Goal: Task Accomplishment & Management: Manage account settings

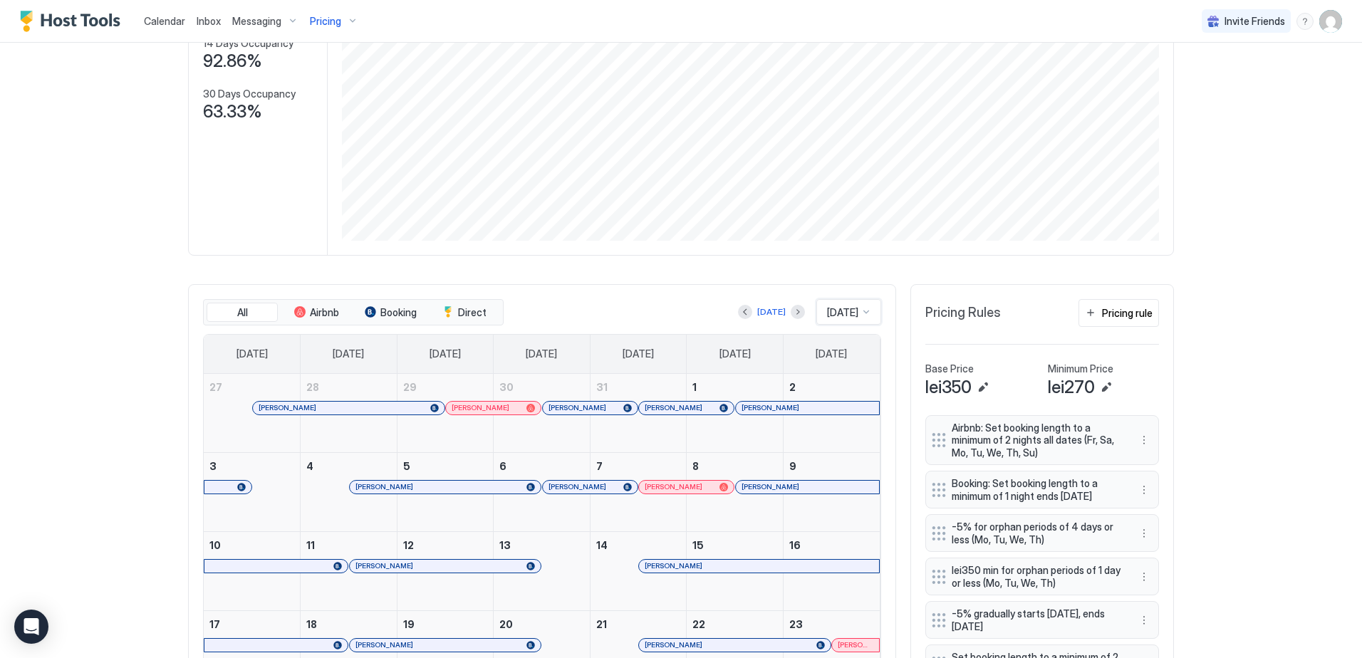
scroll to position [157, 0]
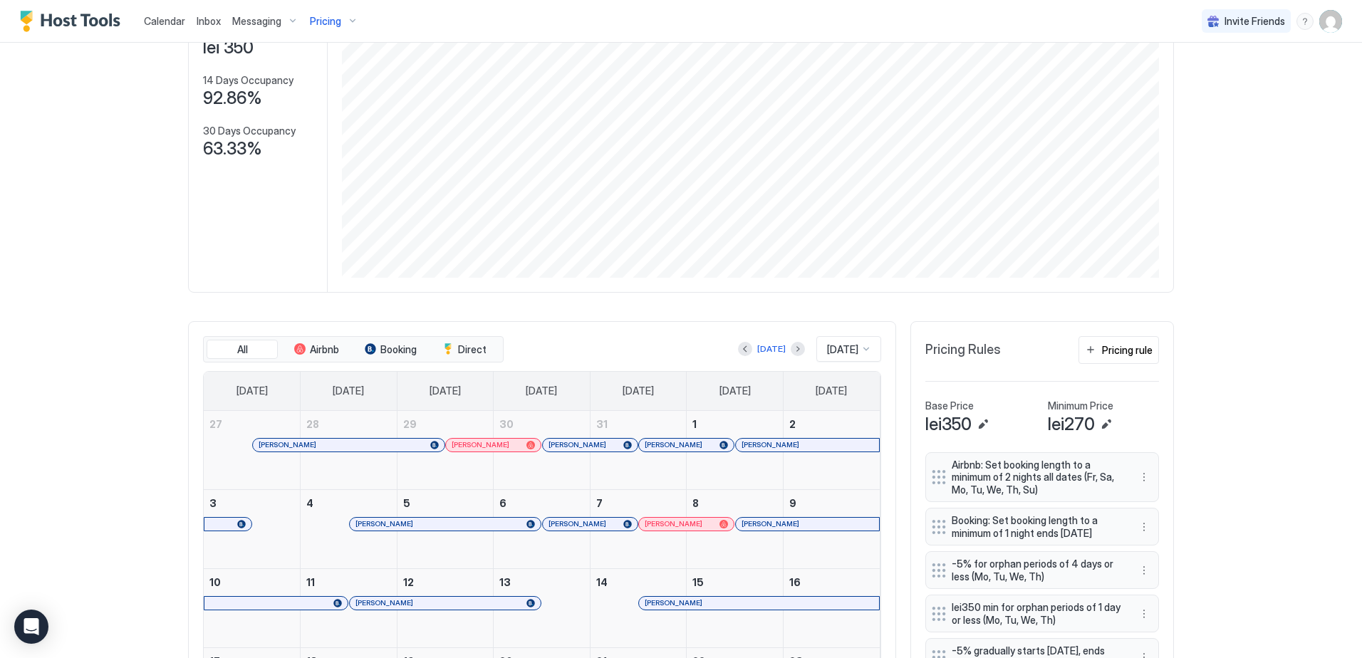
click at [332, 24] on span "Pricing" at bounding box center [325, 21] width 31 height 13
click at [331, 217] on span "[PERSON_NAME]" at bounding box center [329, 215] width 101 height 11
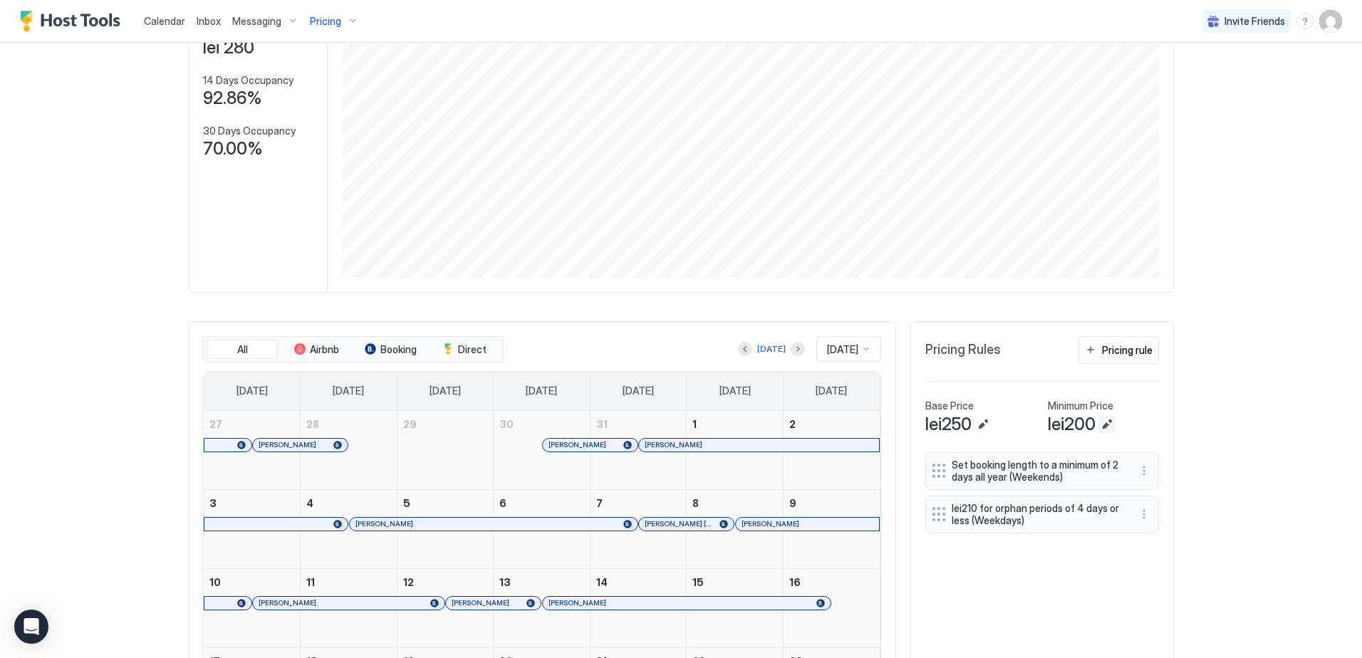
click at [1107, 433] on button "Edit" at bounding box center [1107, 424] width 17 height 17
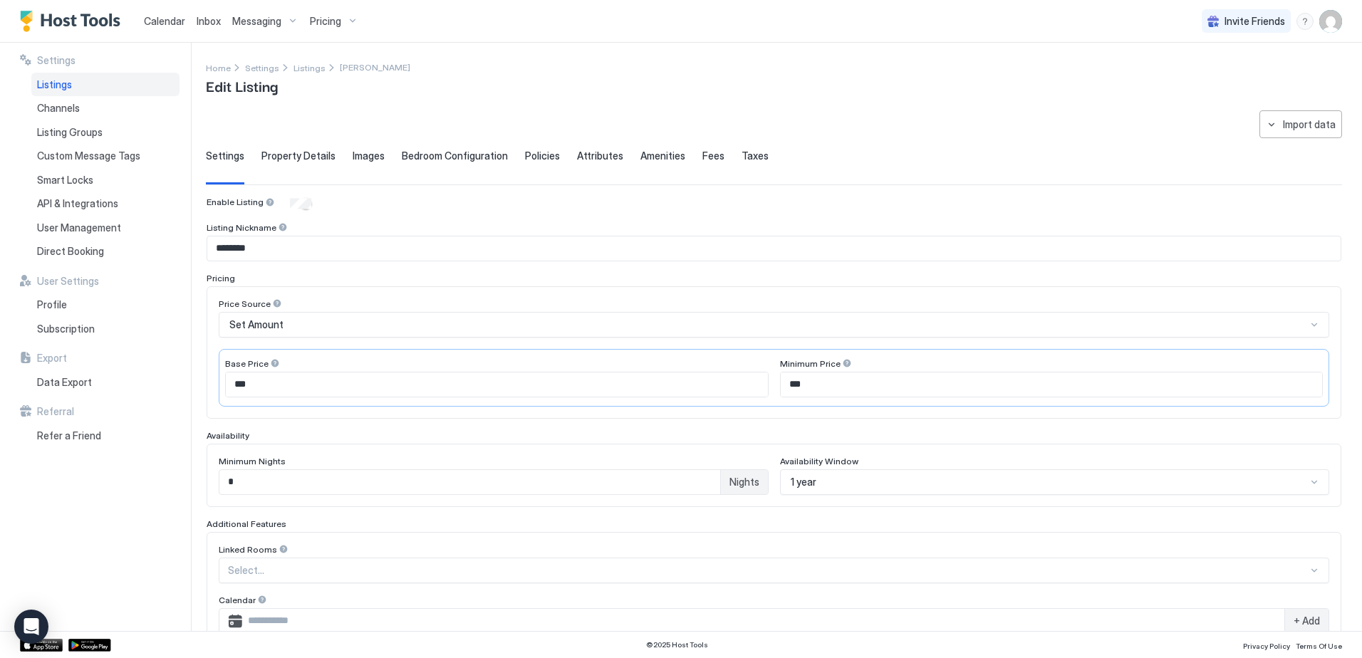
click at [812, 390] on input "***" at bounding box center [1052, 385] width 542 height 24
type input "***"
click at [374, 369] on div "Base Price" at bounding box center [497, 365] width 544 height 14
click at [373, 385] on input "***" at bounding box center [497, 385] width 542 height 24
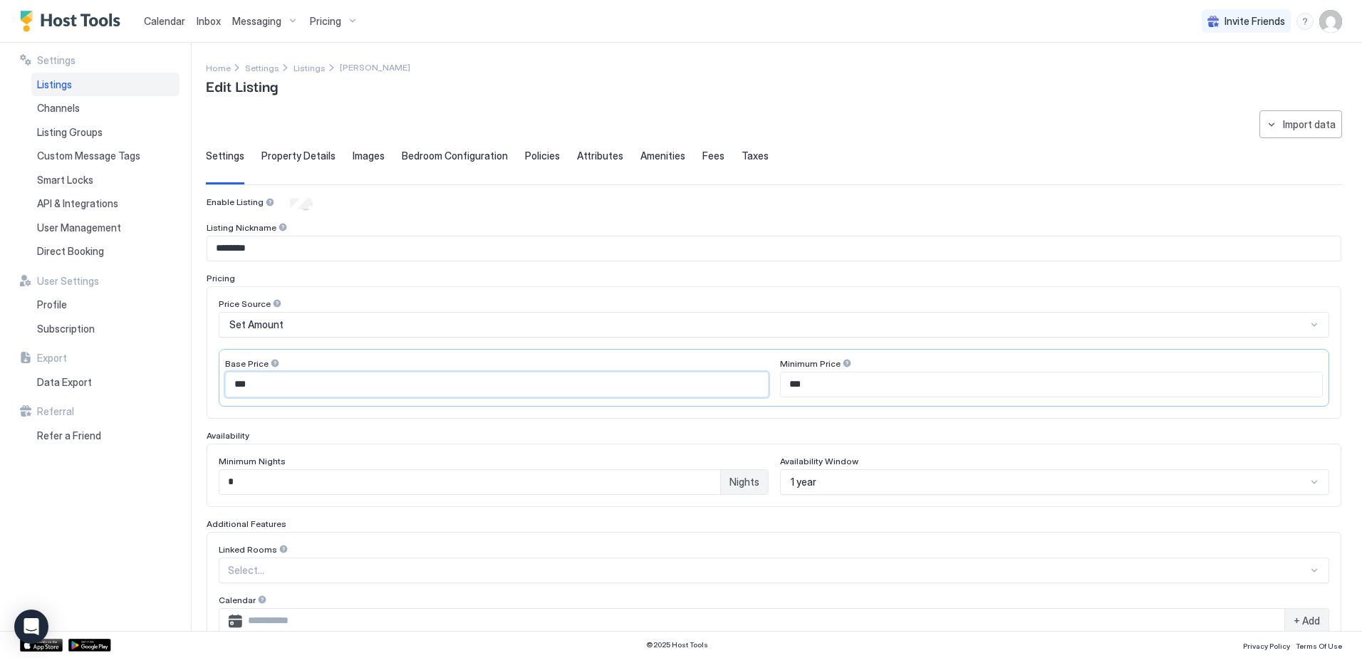
click at [373, 385] on input "***" at bounding box center [497, 385] width 542 height 24
type input "*"
type input "***"
click at [182, 390] on div "Settings Listings Channels Listing Groups Custom Message Tags Smart Locks API &…" at bounding box center [105, 337] width 171 height 589
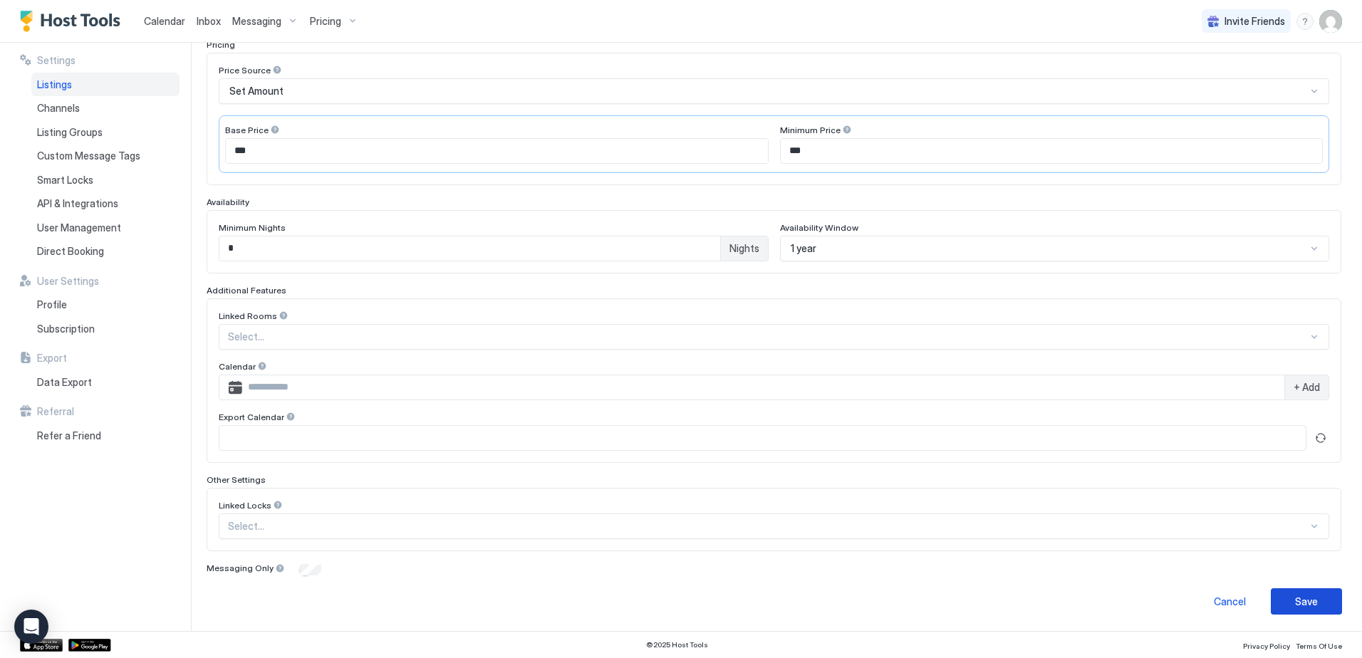
click at [1303, 598] on div "Save" at bounding box center [1306, 601] width 23 height 15
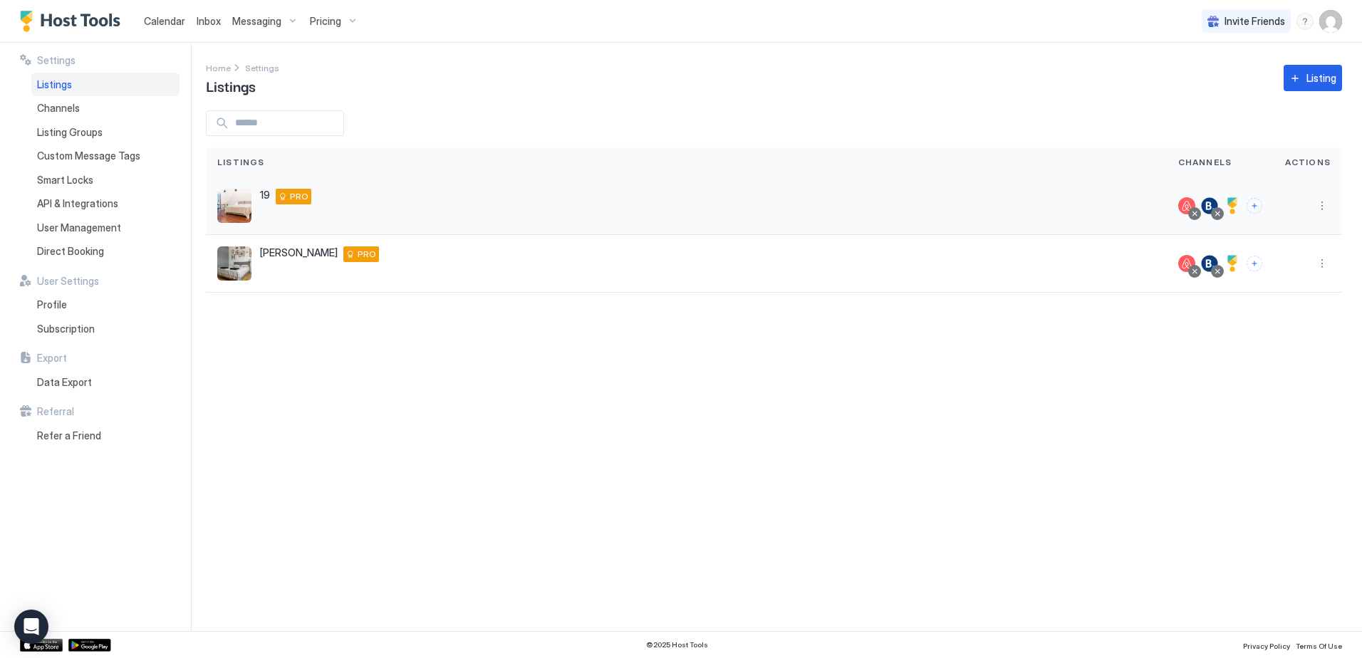
click at [254, 200] on div "19 Strada Italiană 18 - 5th floor, [GEOGRAPHIC_DATA], [GEOGRAPHIC_DATA], [GEOGR…" at bounding box center [686, 206] width 938 height 34
click at [175, 16] on span "Calendar" at bounding box center [164, 21] width 41 height 12
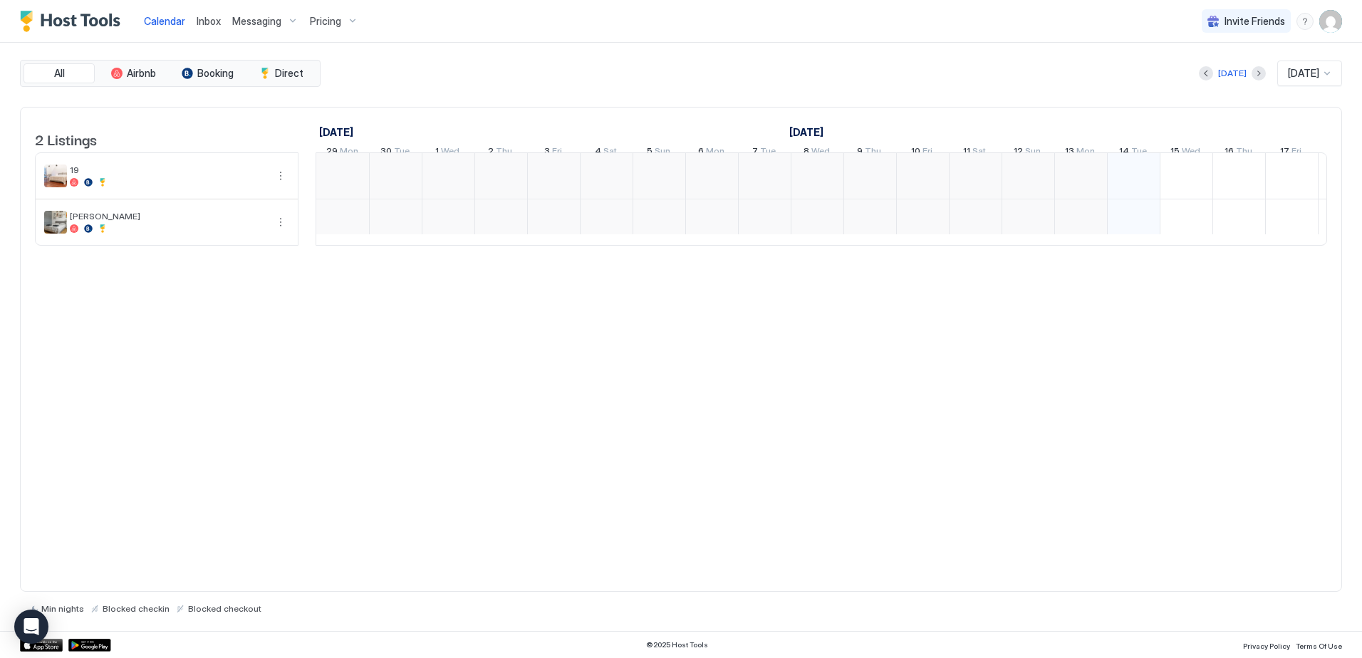
scroll to position [0, 792]
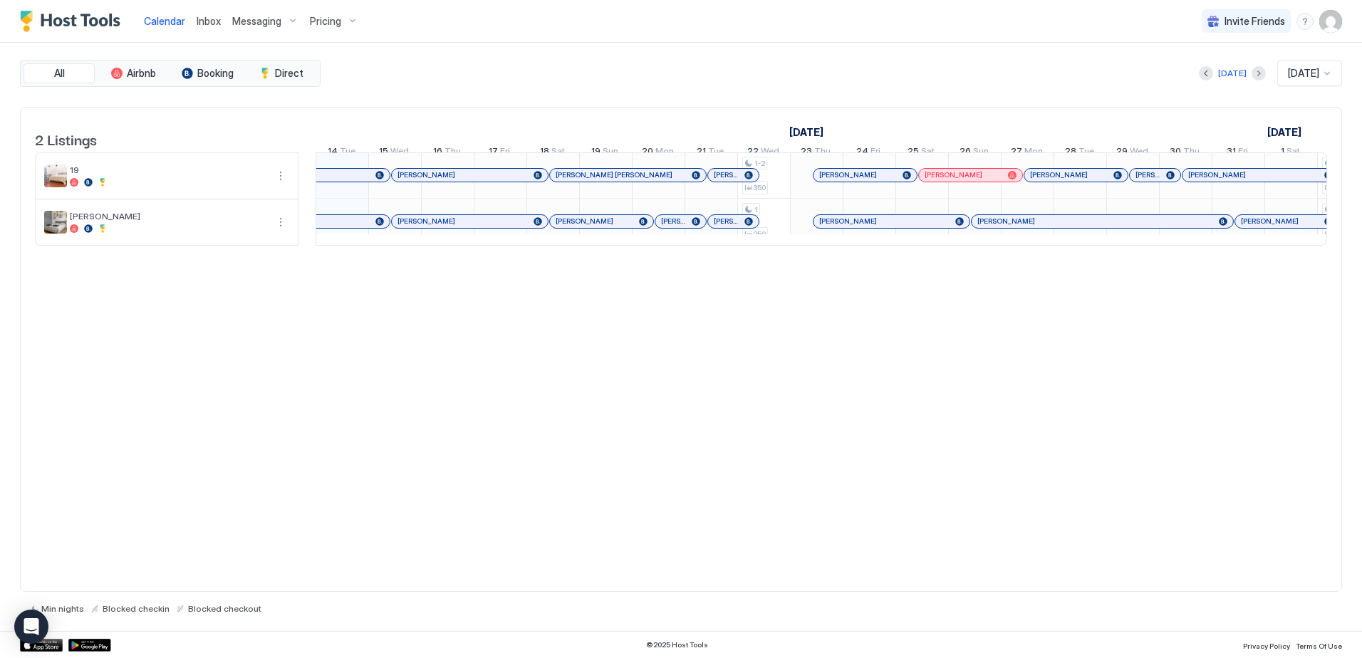
click at [1310, 73] on span "[DATE]" at bounding box center [1303, 73] width 31 height 13
click at [1299, 255] on span "[DATE]" at bounding box center [1301, 255] width 28 height 11
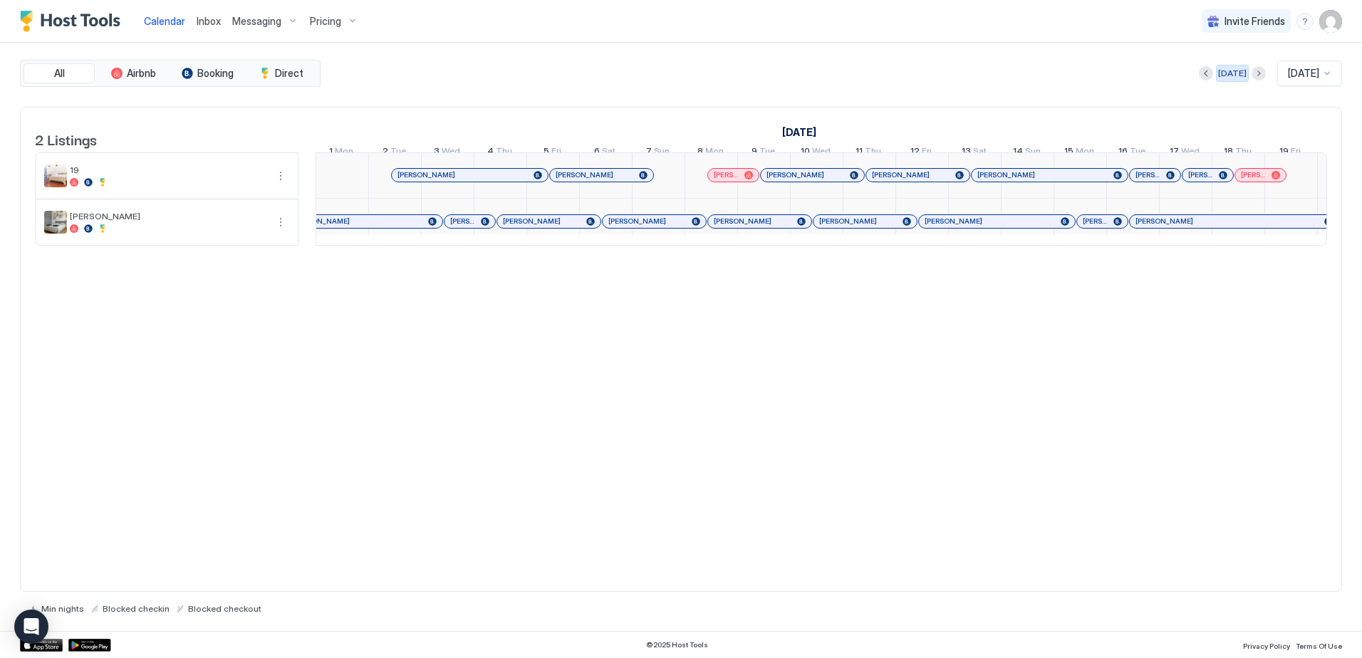
click at [1229, 72] on div "[DATE]" at bounding box center [1232, 73] width 28 height 13
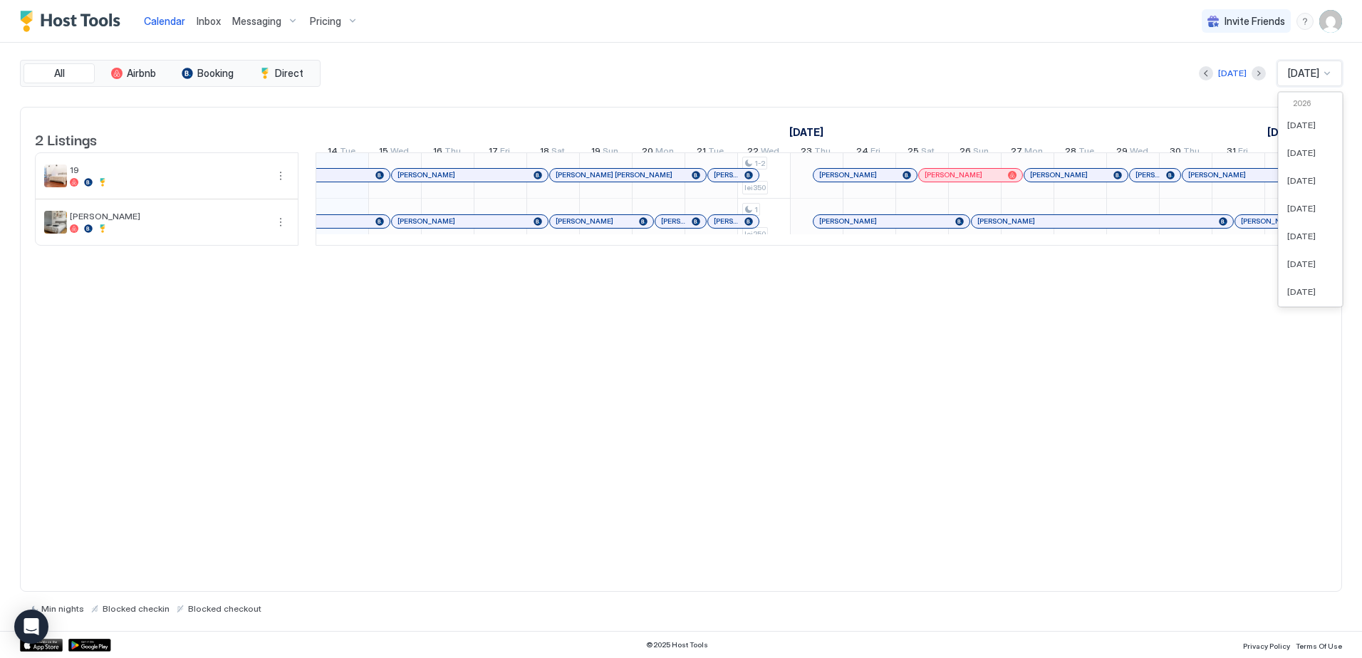
click at [1295, 76] on span "[DATE]" at bounding box center [1303, 73] width 31 height 13
click at [1230, 74] on div "[DATE]" at bounding box center [1232, 73] width 28 height 13
click at [66, 15] on img "Host Tools Logo" at bounding box center [73, 21] width 107 height 21
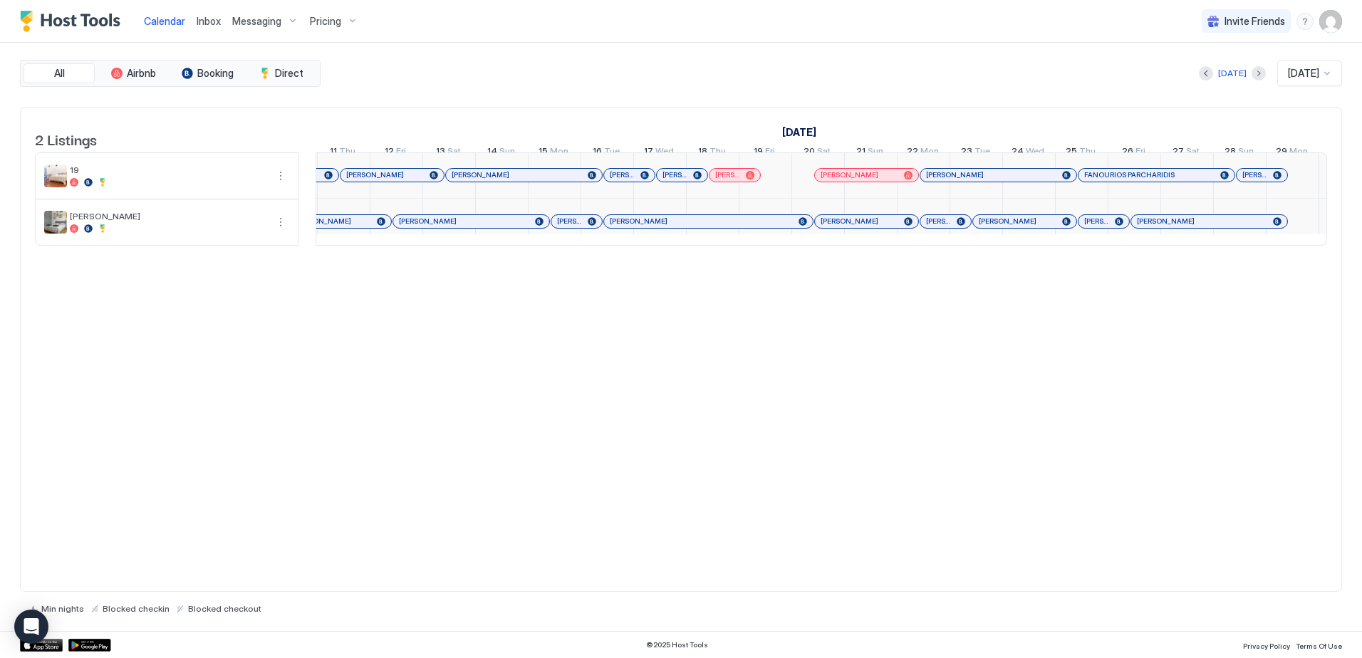
scroll to position [1, 185]
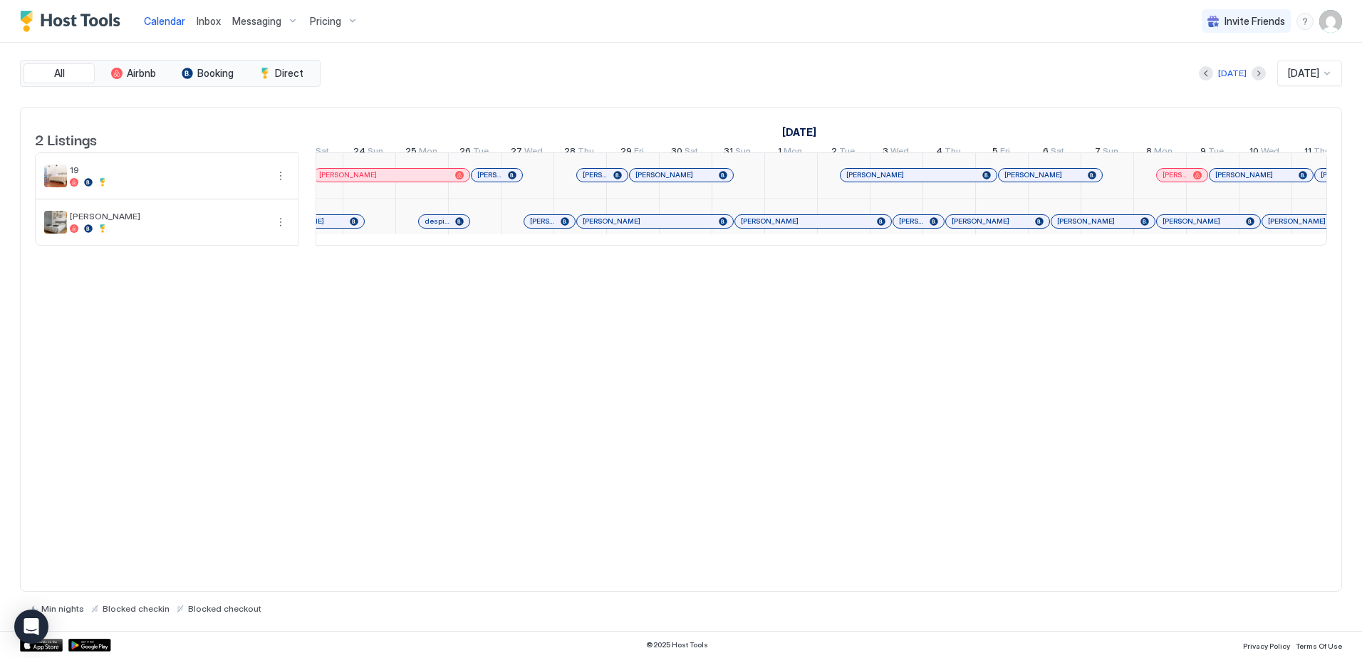
click at [1310, 66] on div "[DATE]" at bounding box center [1310, 74] width 65 height 26
click at [1287, 277] on div "[DATE]" at bounding box center [1310, 283] width 63 height 28
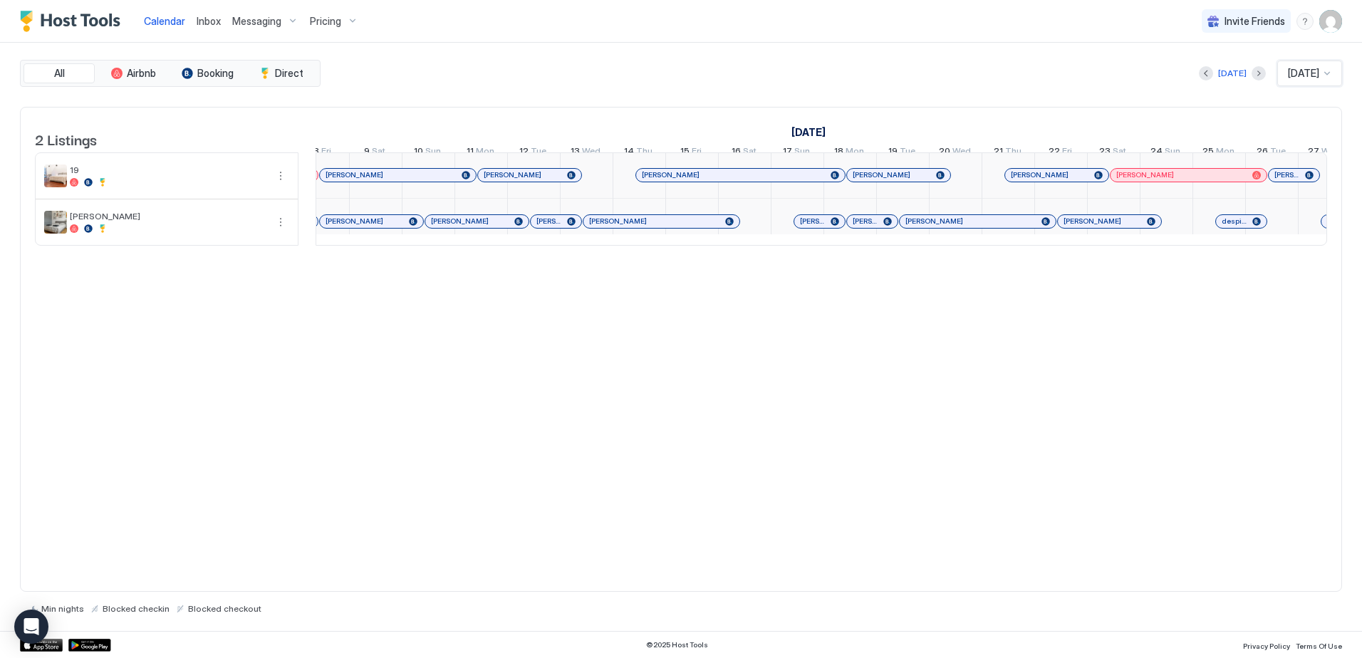
scroll to position [0, 1389]
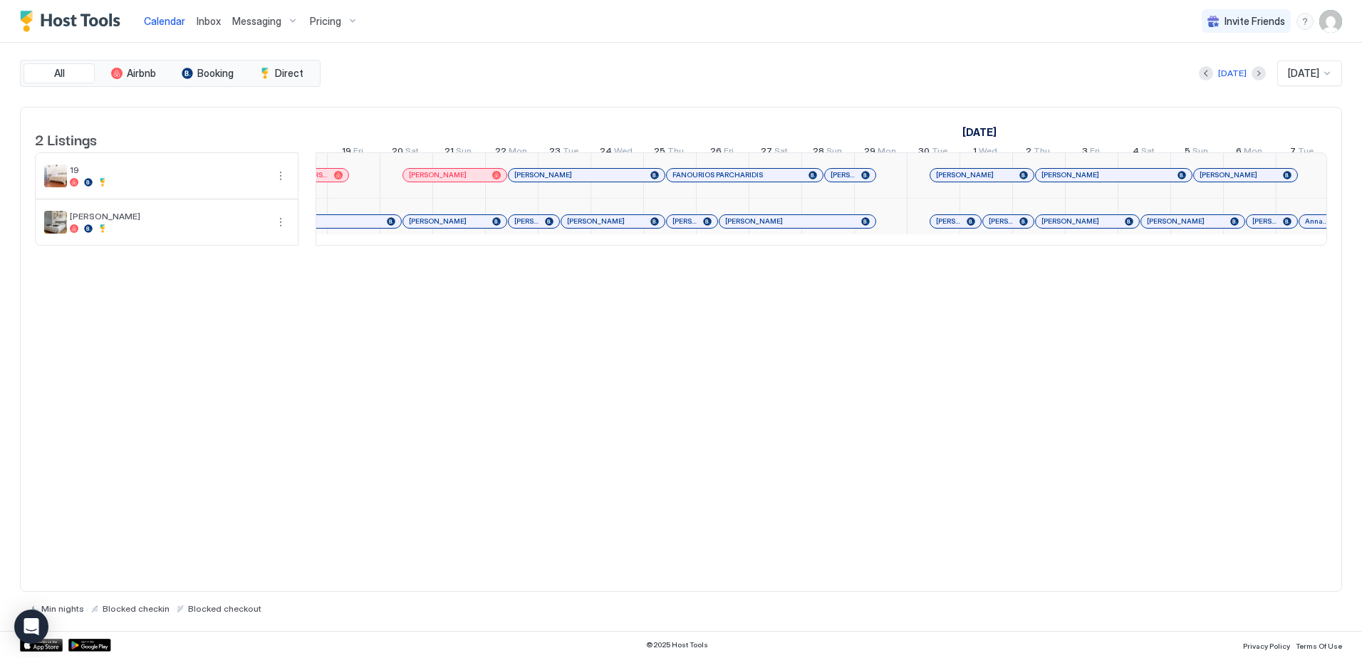
click at [319, 12] on div "Pricing" at bounding box center [334, 21] width 60 height 24
click at [291, 182] on span "19" at bounding box center [329, 181] width 101 height 11
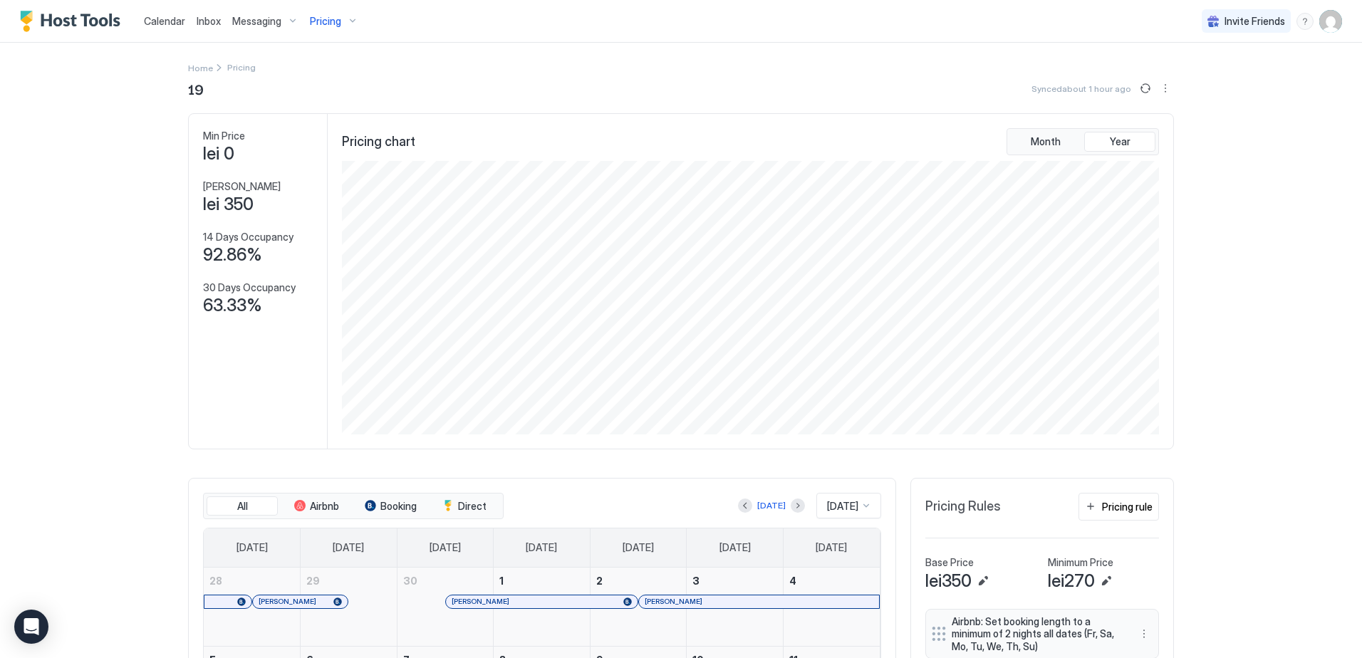
click at [270, 18] on span "Messaging" at bounding box center [256, 21] width 49 height 13
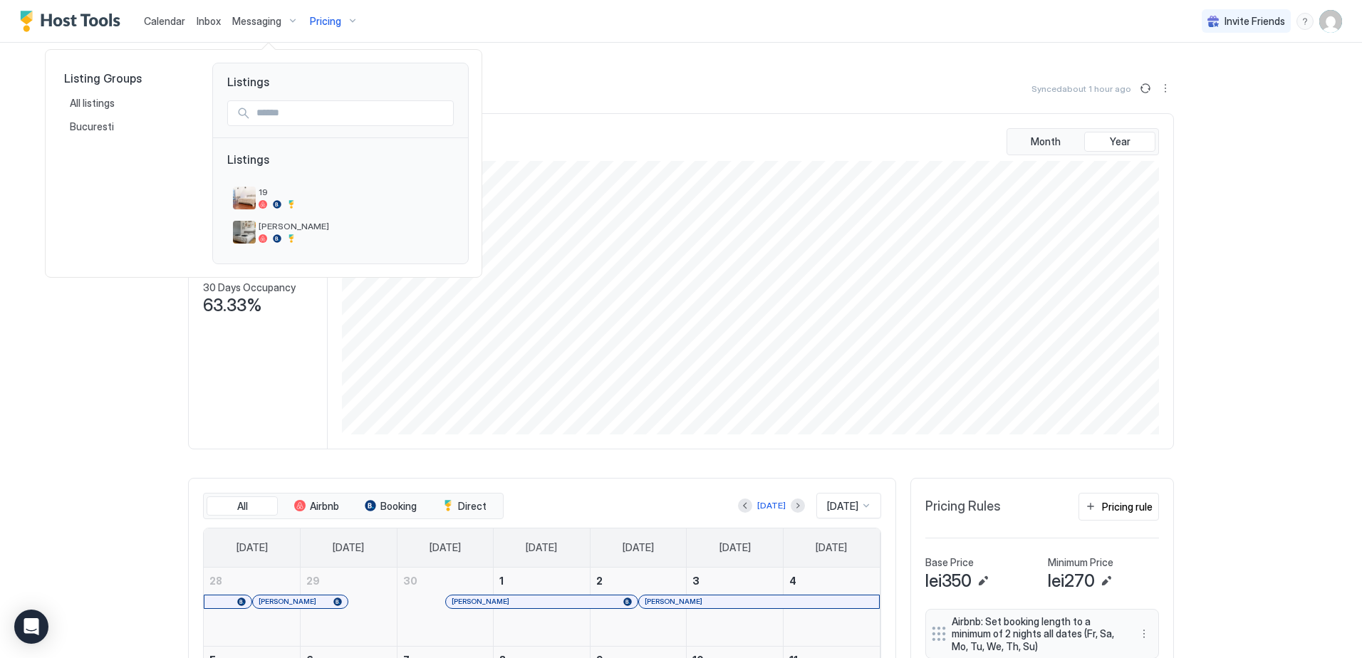
click at [617, 484] on div at bounding box center [681, 329] width 1362 height 658
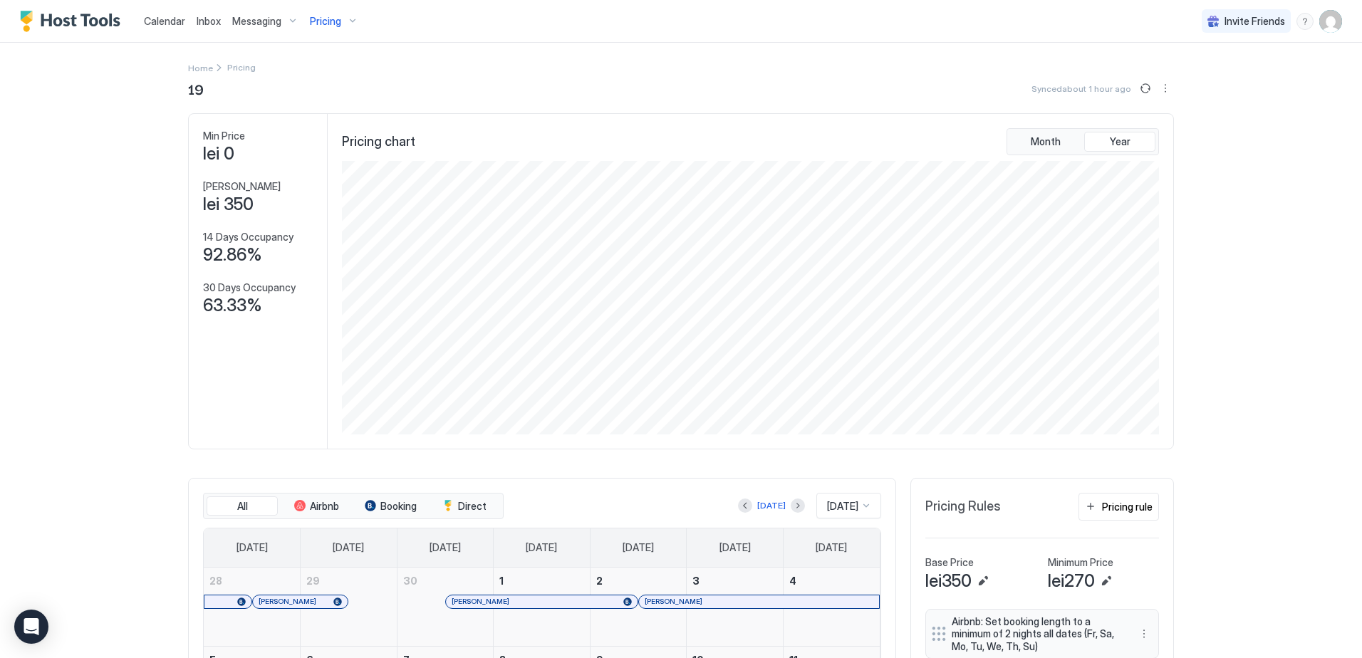
click at [153, 19] on span "Calendar" at bounding box center [164, 21] width 41 height 12
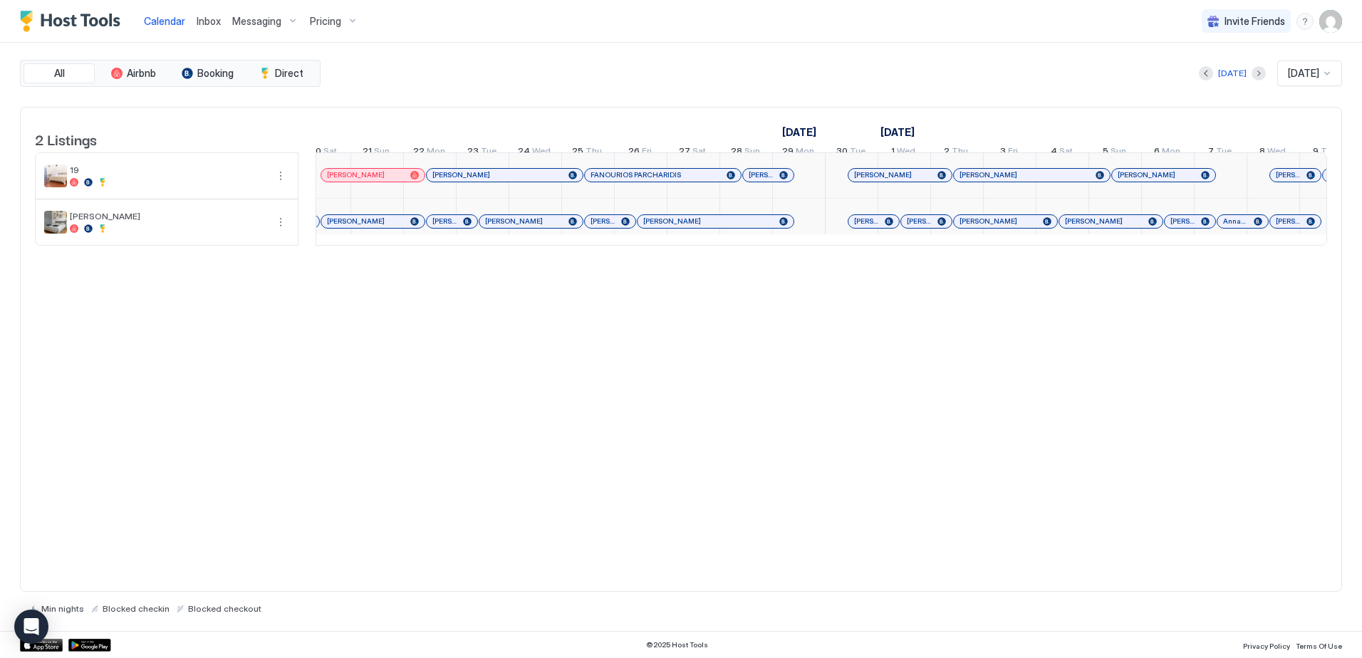
click at [69, 21] on img "Host Tools Logo" at bounding box center [73, 21] width 107 height 21
